Goal: Task Accomplishment & Management: Use online tool/utility

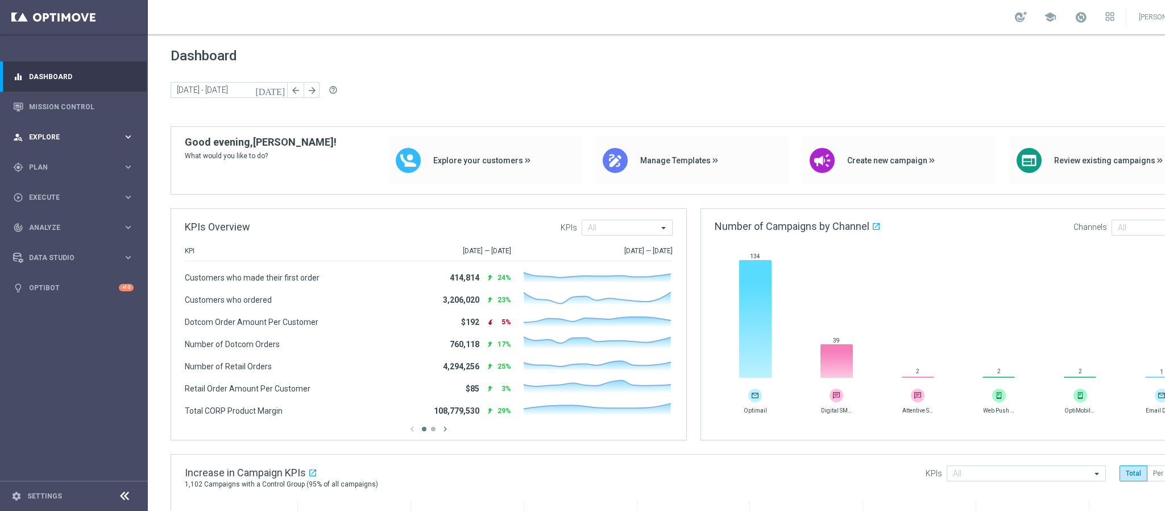
click at [79, 147] on div "person_search Explore keyboard_arrow_right" at bounding box center [73, 137] width 147 height 30
click at [72, 138] on span "Explore" at bounding box center [76, 137] width 94 height 7
click at [60, 166] on span "Plan" at bounding box center [76, 167] width 94 height 7
click at [59, 220] on button "Templates keyboard_arrow_right" at bounding box center [82, 224] width 105 height 9
click at [84, 305] on link "Webpage Pop-up" at bounding box center [76, 309] width 83 height 9
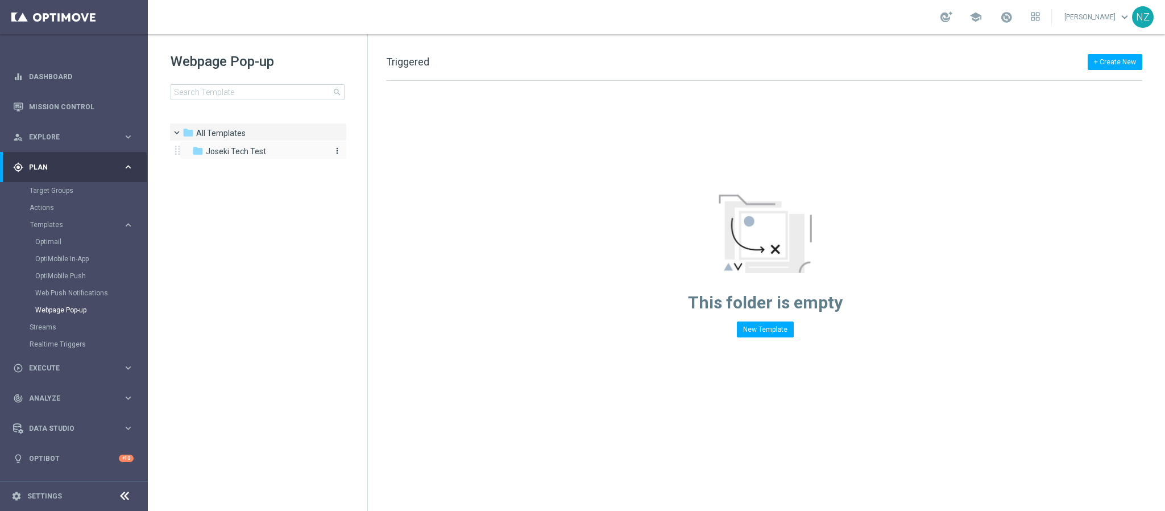
click at [210, 148] on span "Joseki Tech Test" at bounding box center [236, 151] width 60 height 10
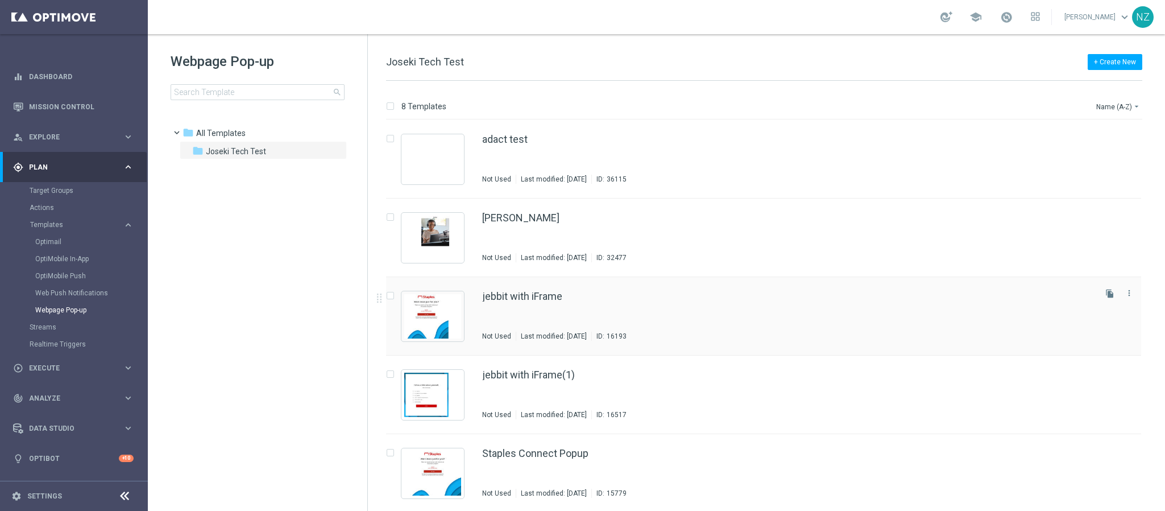
scroll to position [85, 0]
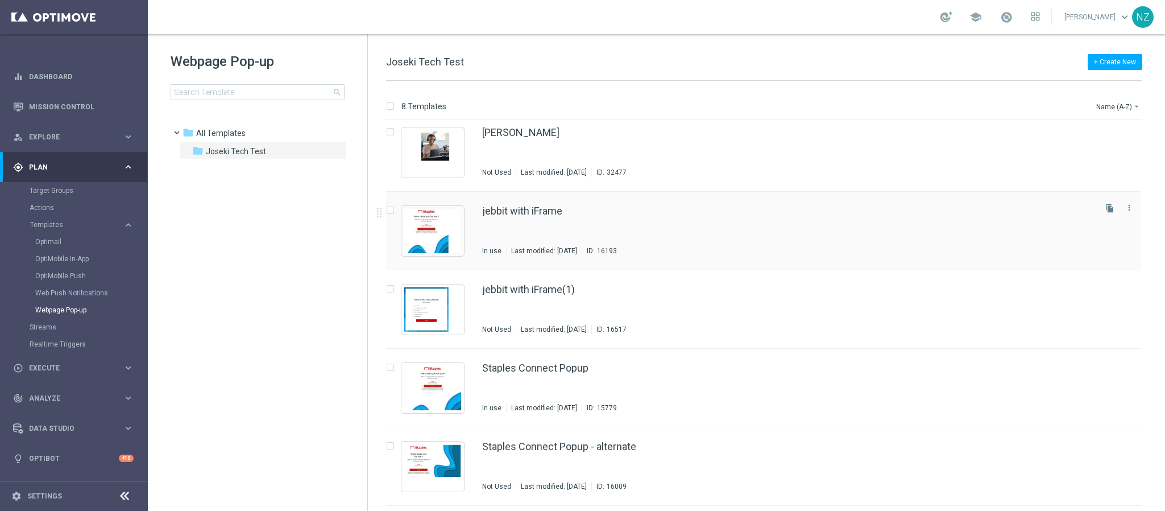
click at [618, 217] on div "jebbit with iFrame In use Last modified: [DATE] ID: 16193" at bounding box center [787, 230] width 611 height 49
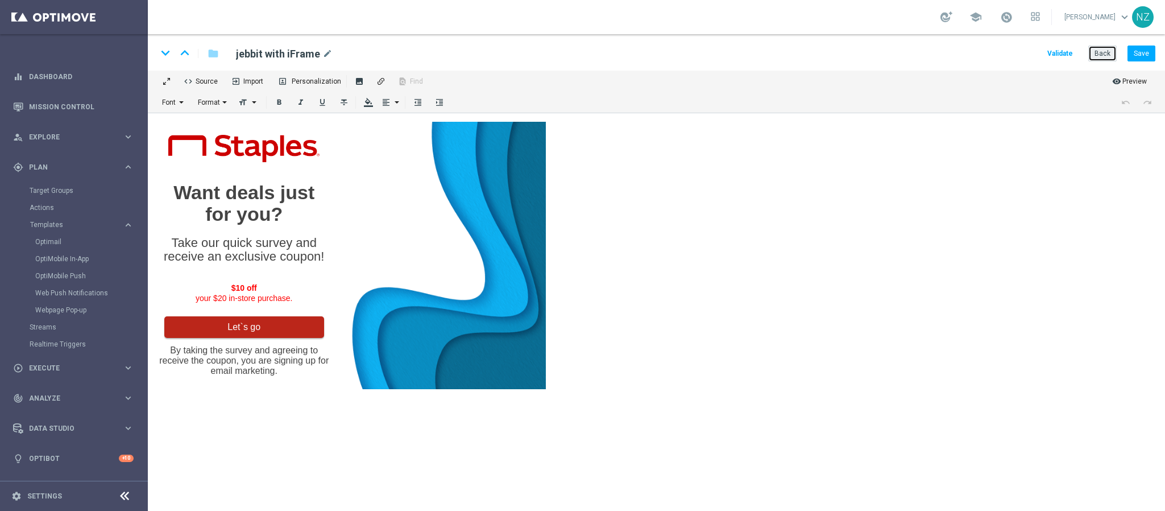
click at [1098, 53] on button "Back" at bounding box center [1103, 54] width 28 height 16
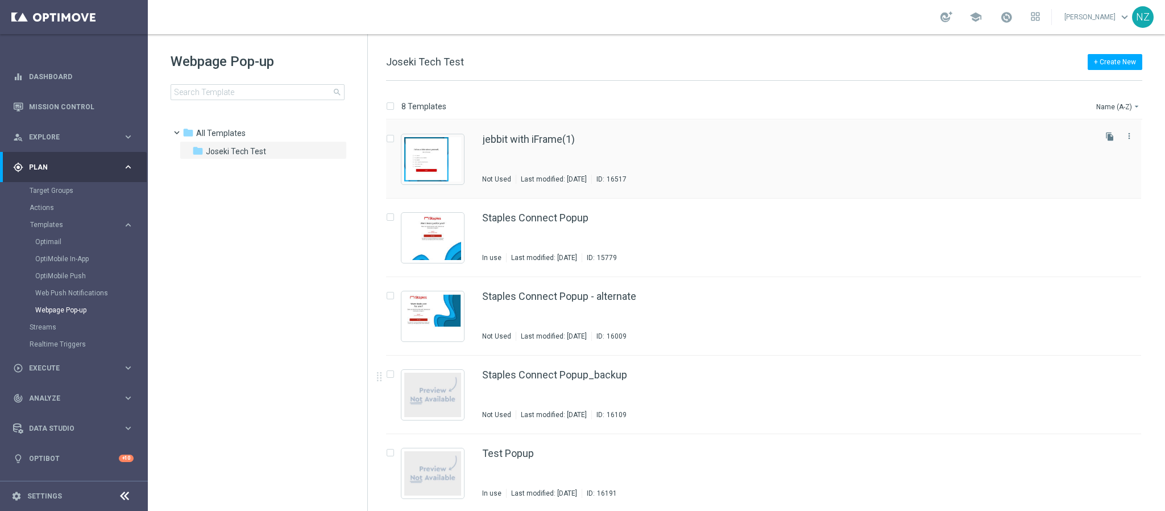
scroll to position [237, 0]
